Goal: Task Accomplishment & Management: Use online tool/utility

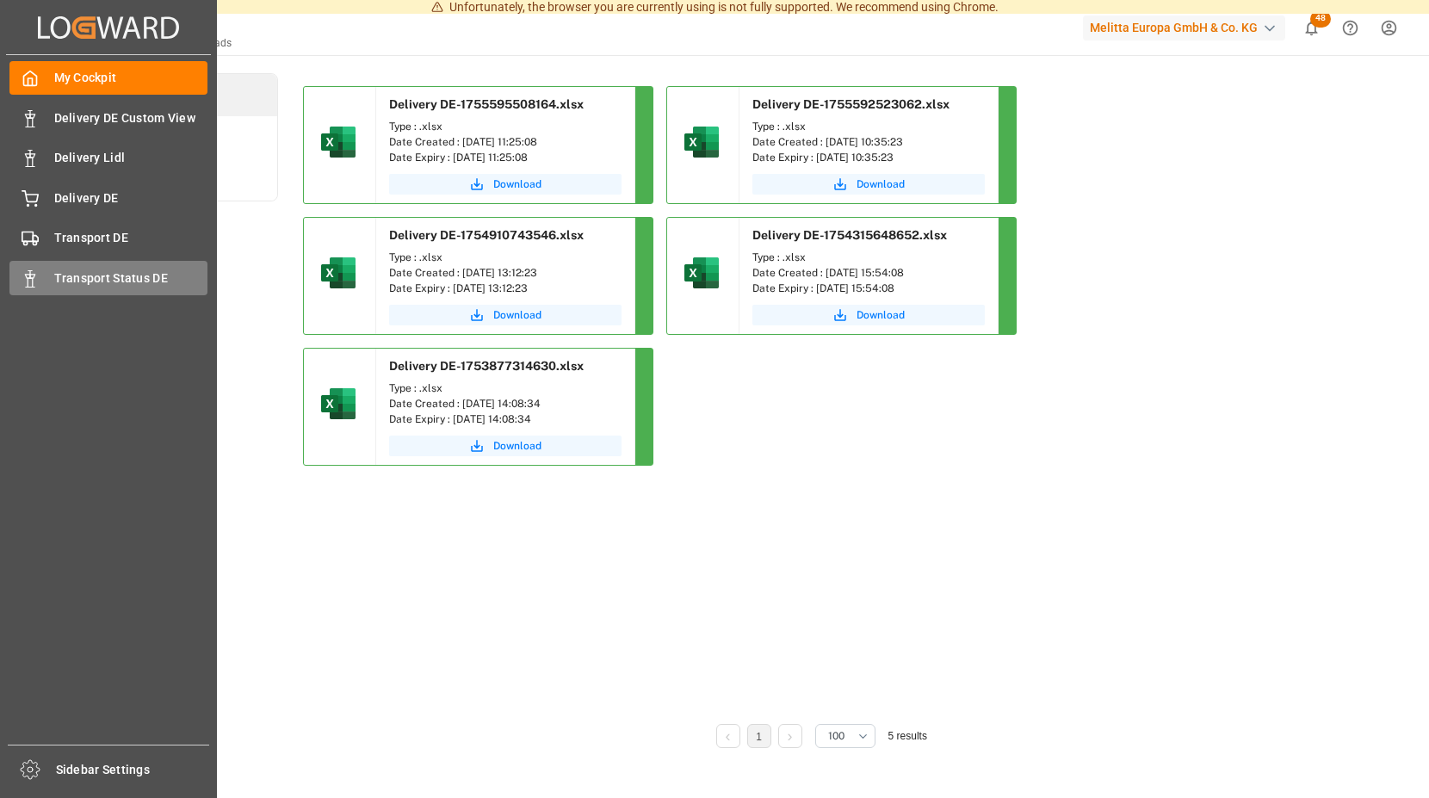
click at [41, 270] on div "Transport Status DE Transport Status DE" at bounding box center [108, 278] width 198 height 34
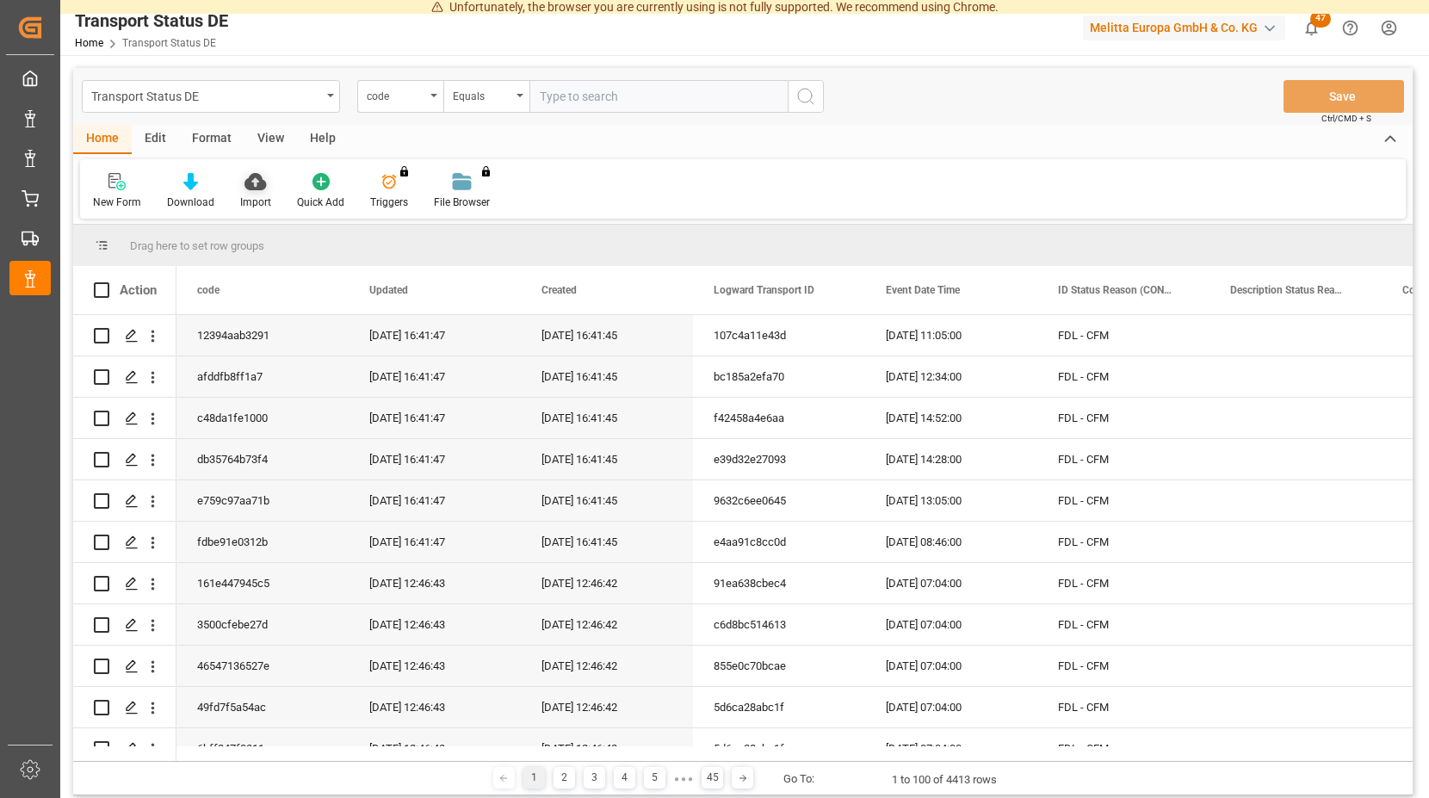
click at [251, 183] on icon at bounding box center [256, 181] width 22 height 17
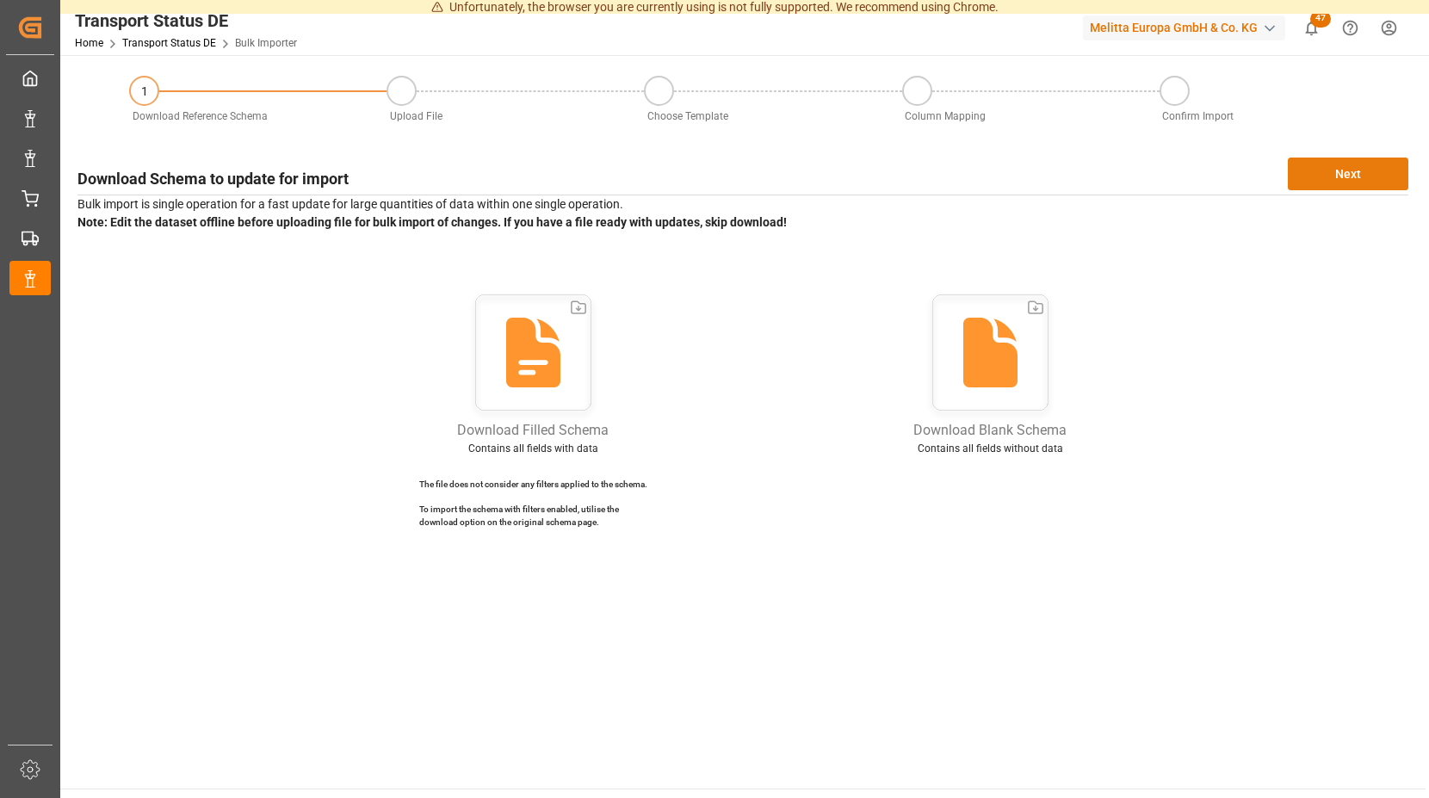
click at [1361, 170] on button "Next" at bounding box center [1348, 174] width 121 height 33
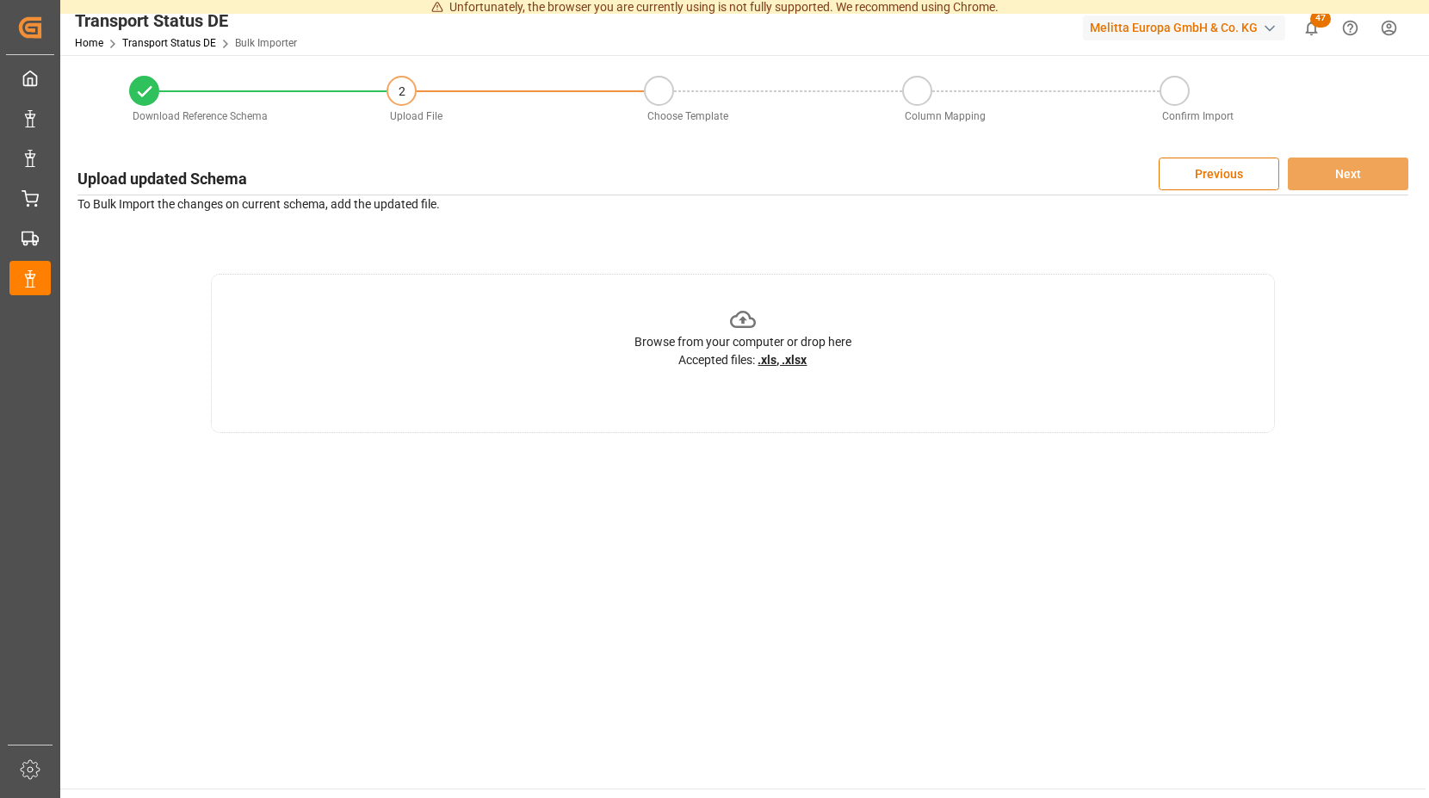
click at [740, 322] on icon at bounding box center [743, 319] width 27 height 27
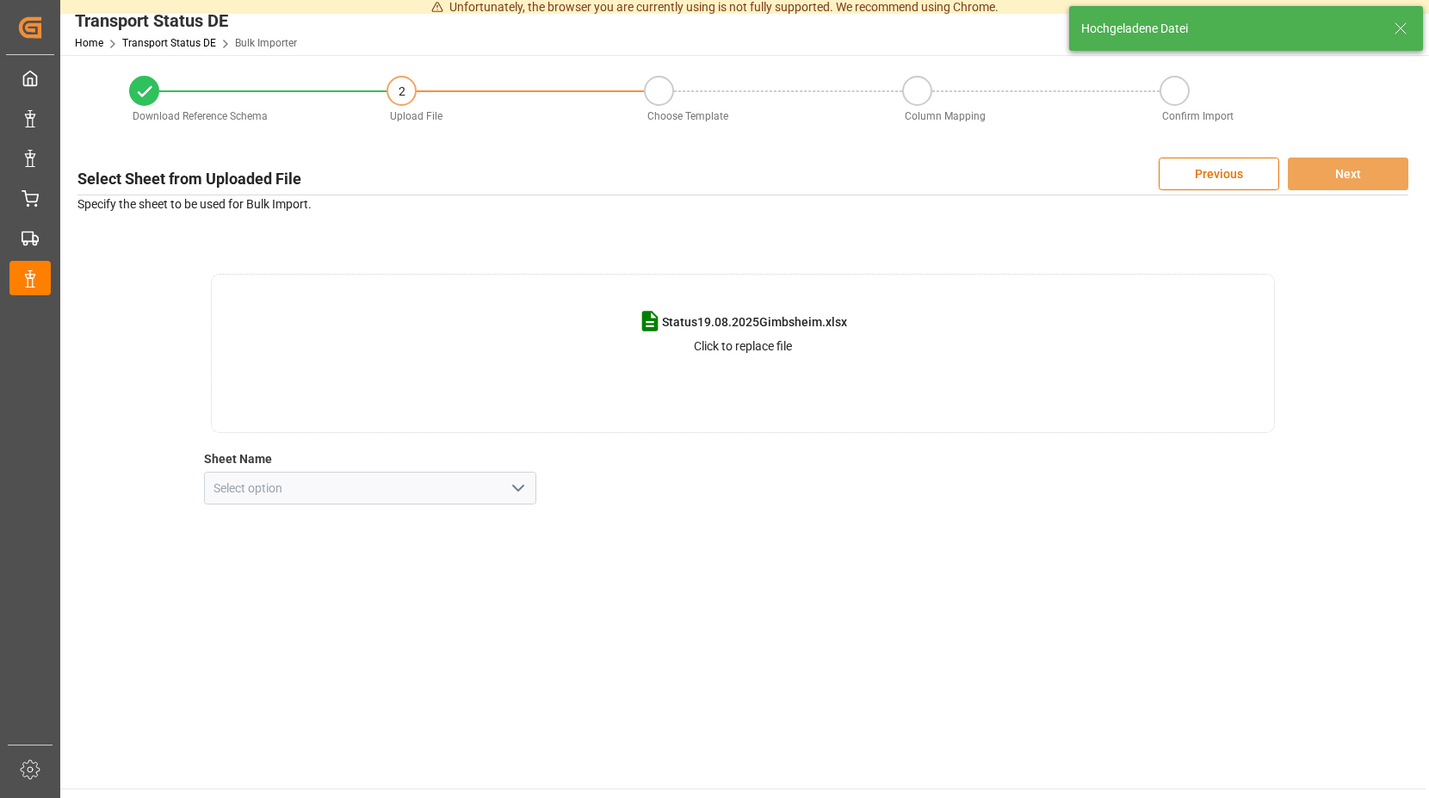
click at [521, 488] on polyline "open menu" at bounding box center [518, 488] width 10 height 5
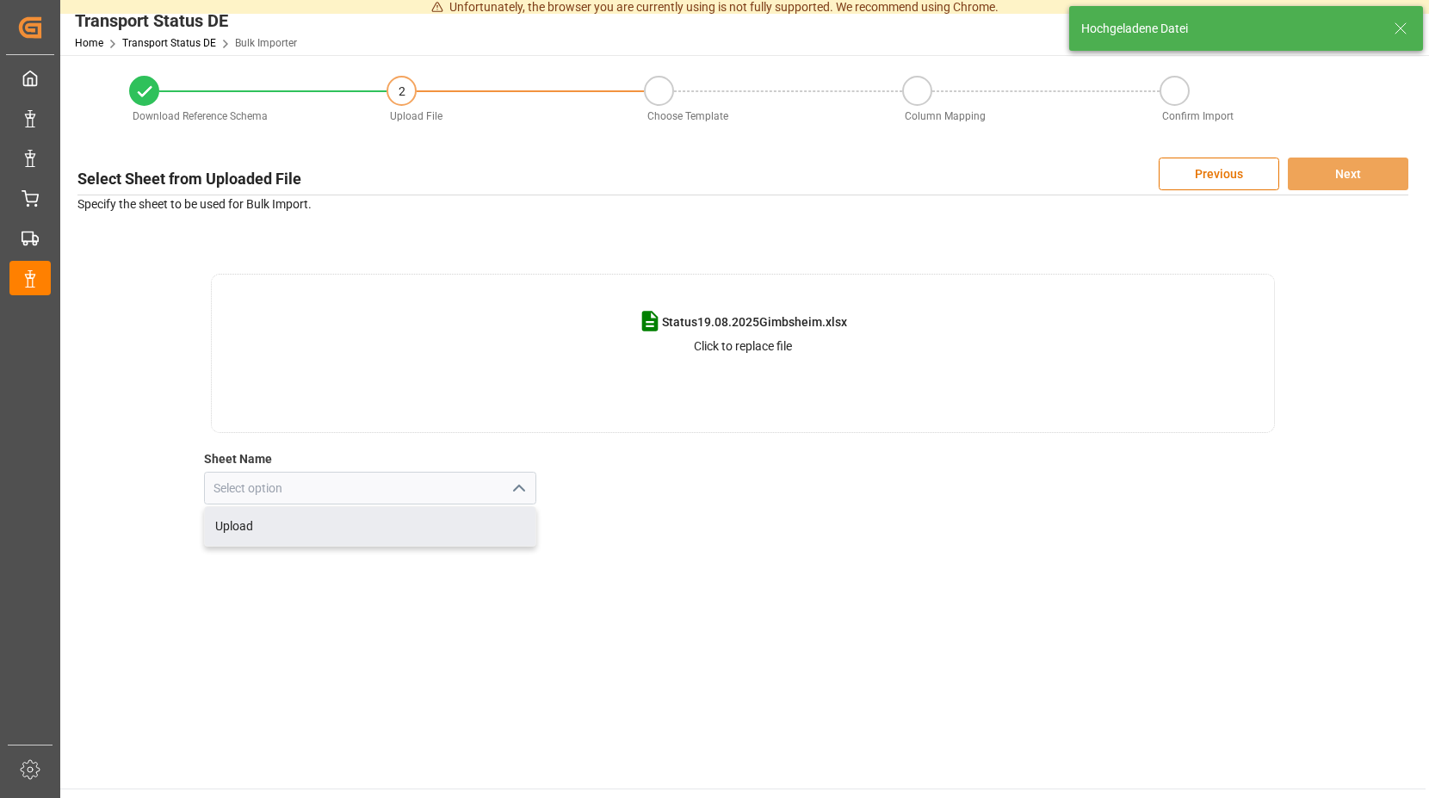
drag, startPoint x: 275, startPoint y: 528, endPoint x: 346, endPoint y: 452, distance: 104.1
click at [275, 527] on div "Upload" at bounding box center [370, 526] width 331 height 39
type input "Upload"
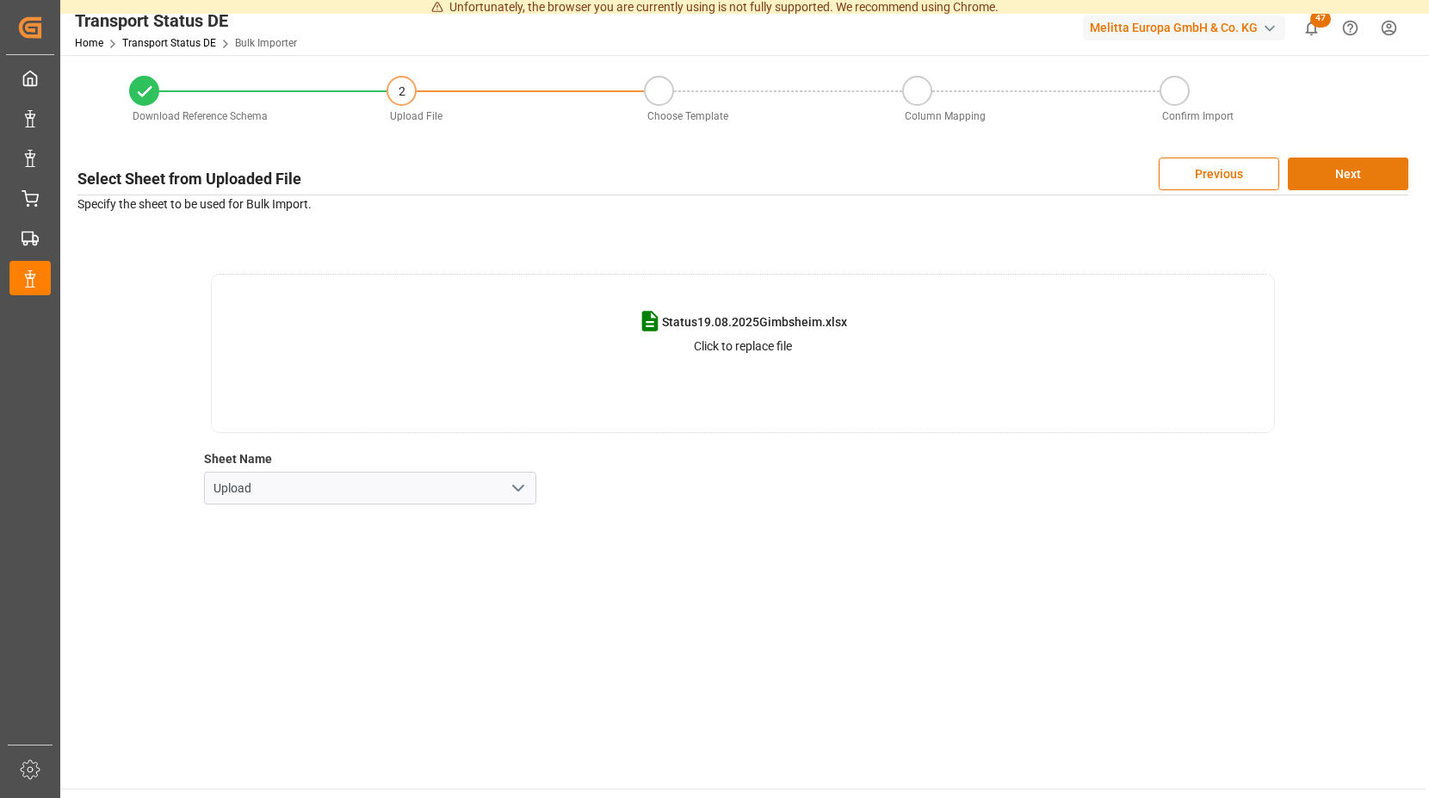
click at [1361, 170] on button "Next" at bounding box center [1348, 174] width 121 height 33
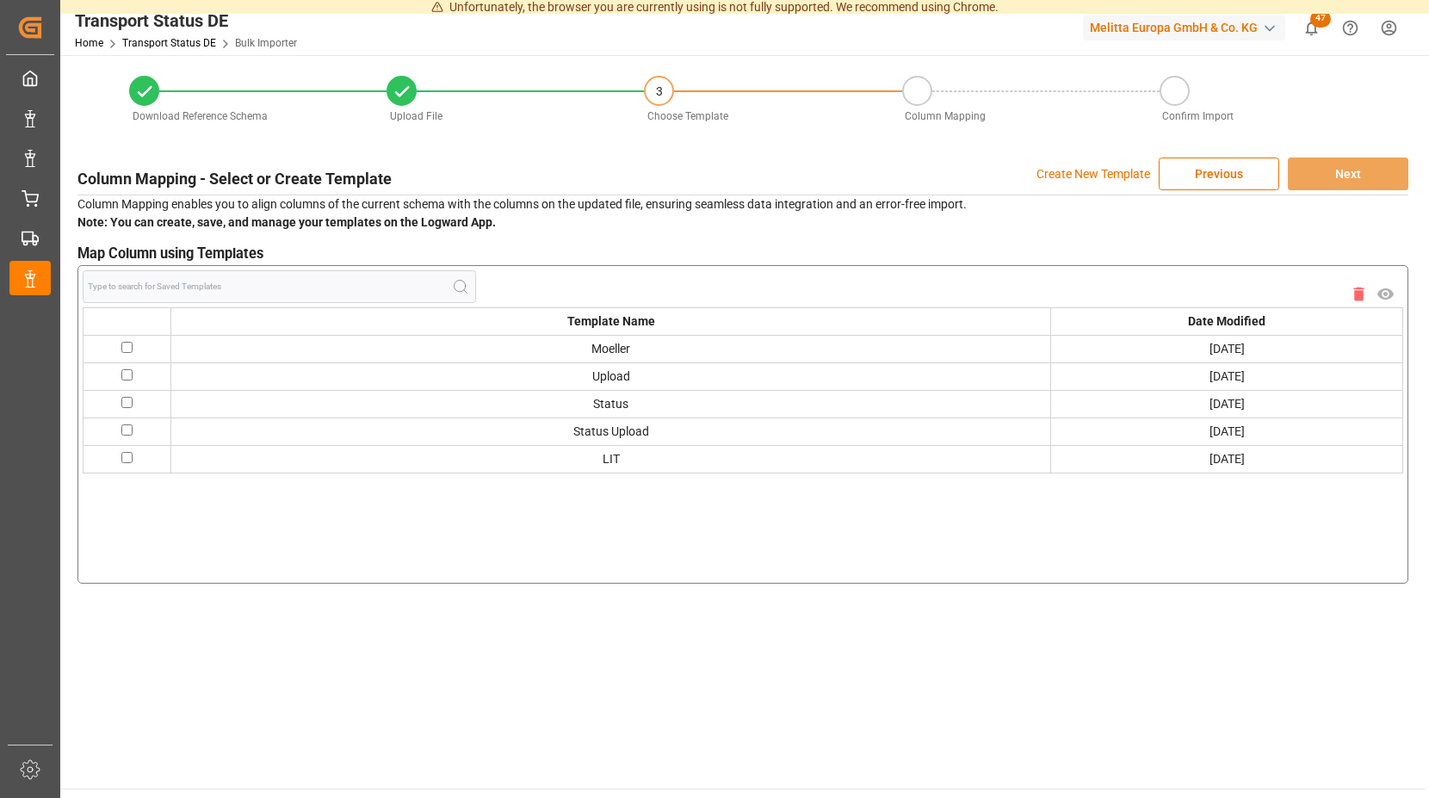
click at [127, 345] on input "checkbox" at bounding box center [126, 347] width 11 height 11
checkbox input "true"
click at [1312, 166] on button "Next" at bounding box center [1348, 174] width 121 height 33
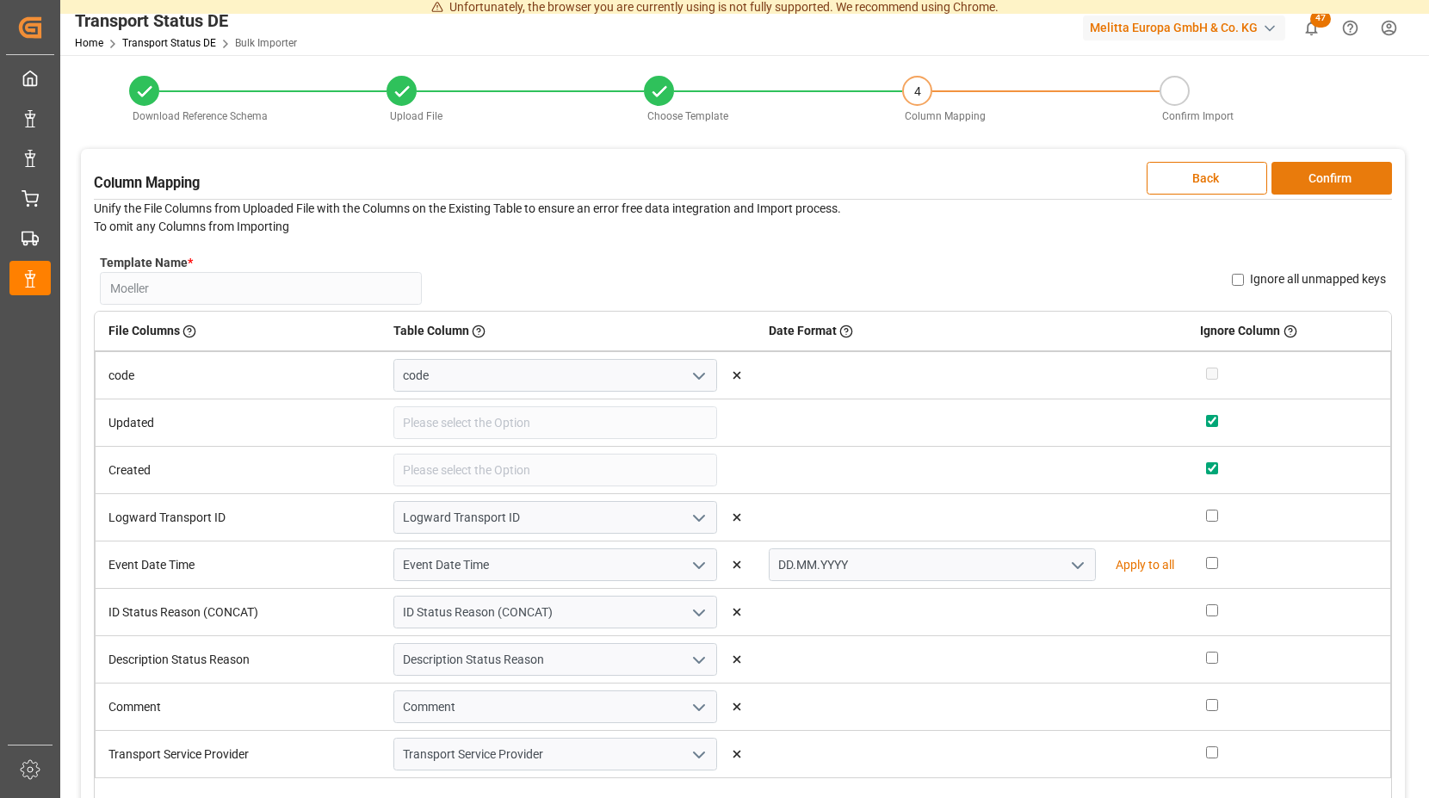
click at [1291, 173] on button "Confirm" at bounding box center [1332, 178] width 121 height 33
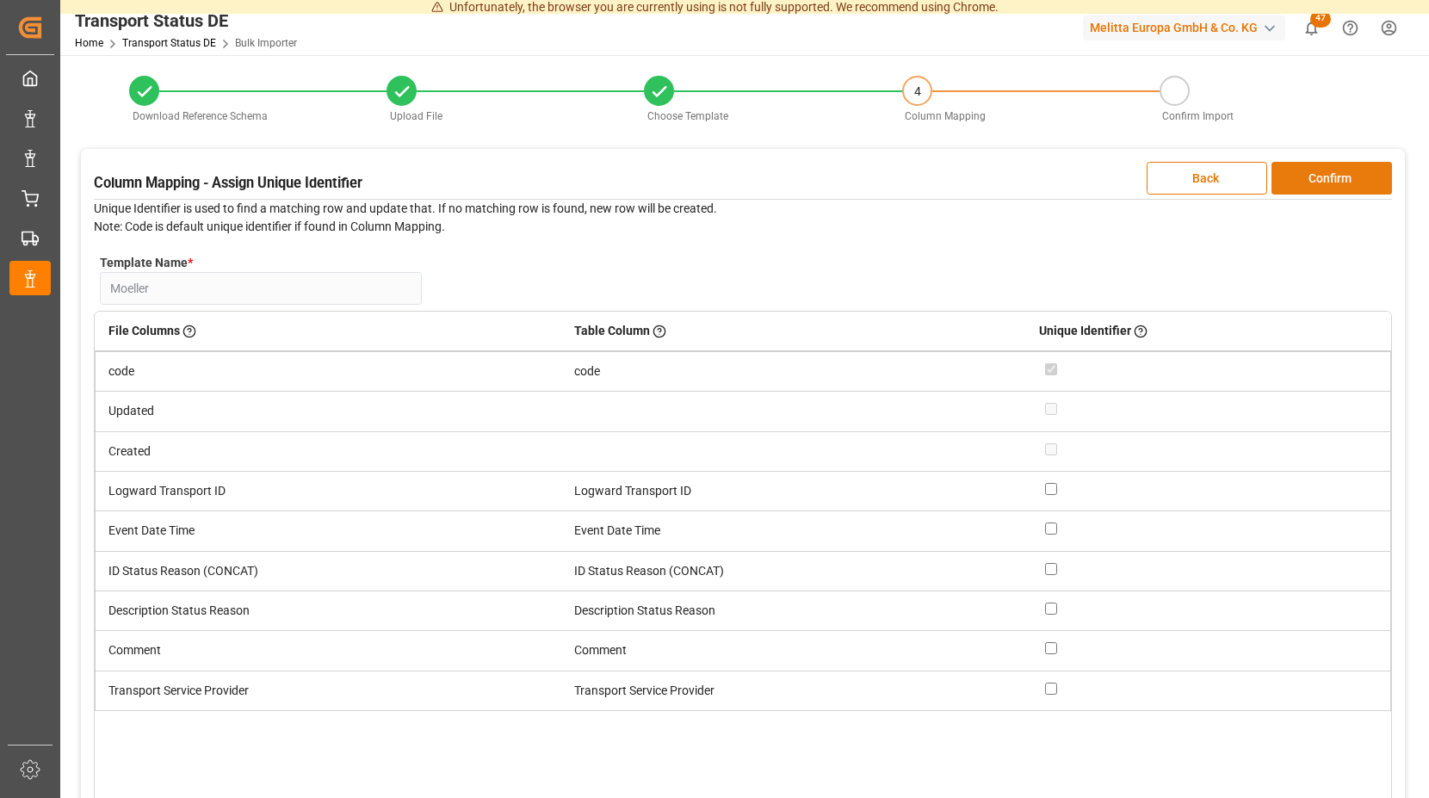
click at [1291, 172] on button "Confirm" at bounding box center [1332, 178] width 121 height 33
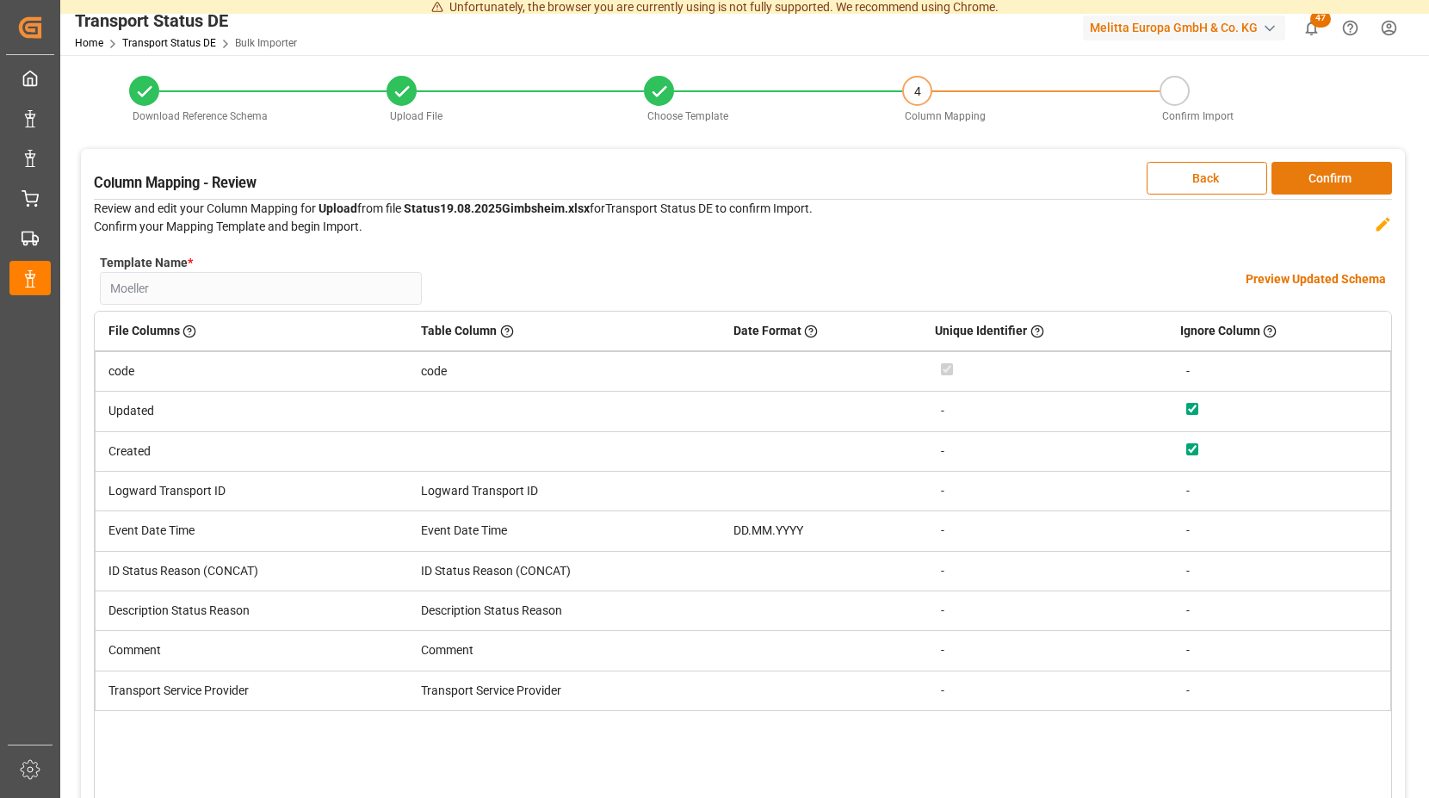
click at [1292, 171] on button "Confirm" at bounding box center [1332, 178] width 121 height 33
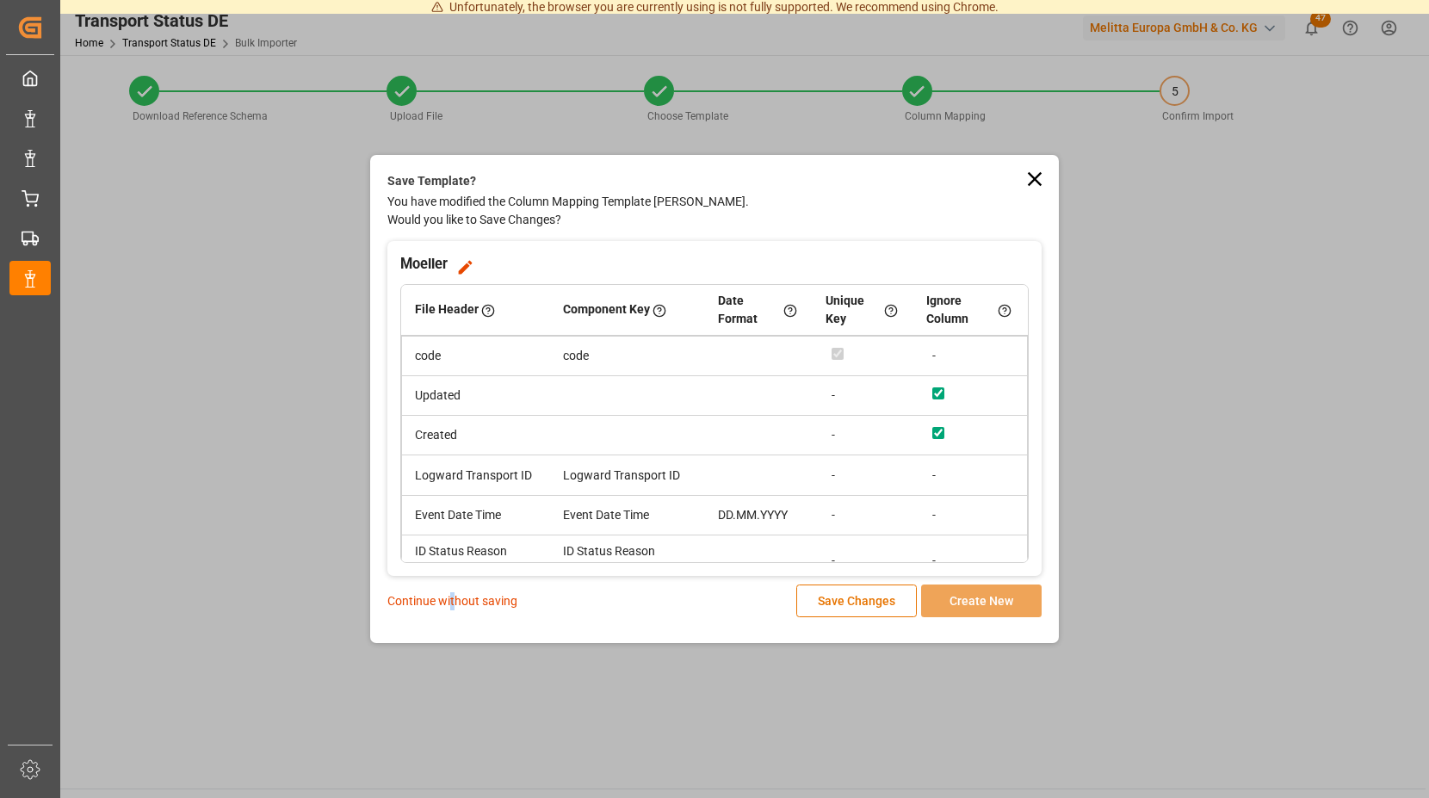
click at [453, 602] on p "Continue without saving" at bounding box center [452, 601] width 130 height 18
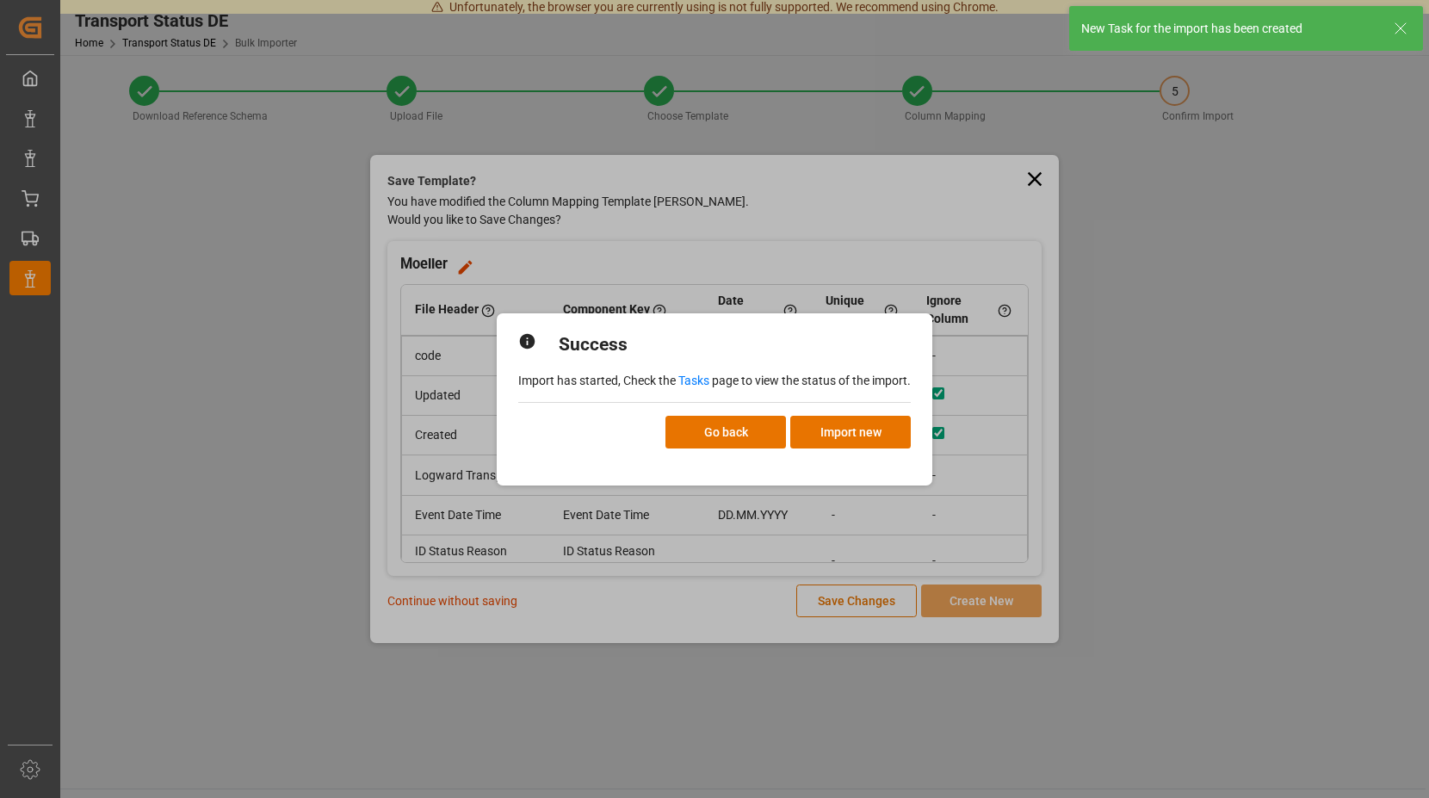
click at [697, 381] on link "Tasks" at bounding box center [693, 381] width 31 height 14
